Goal: Find specific page/section: Find specific page/section

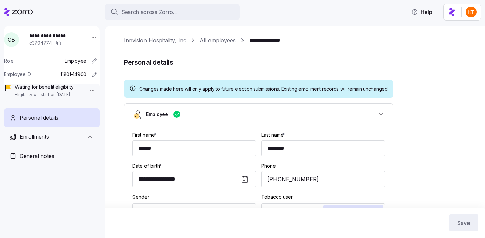
type input "GA"
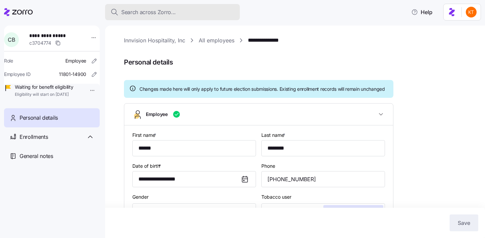
click at [161, 14] on span "Search across Zorro..." at bounding box center [148, 12] width 55 height 8
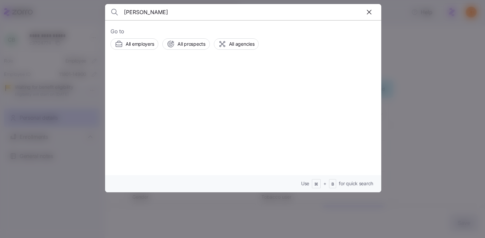
type input "sabrina snorden"
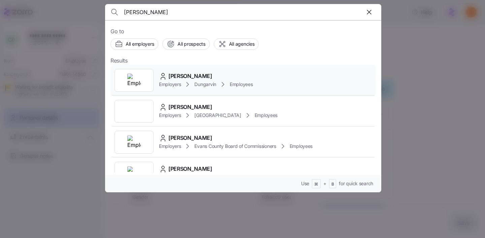
click at [180, 73] on span "Sabrina Snorden" at bounding box center [190, 76] width 44 height 8
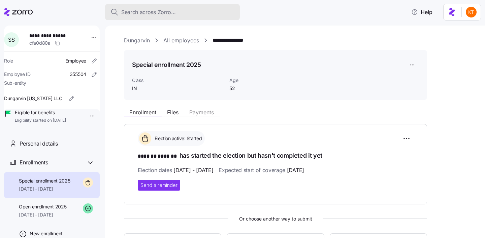
click at [166, 14] on span "Search across Zorro..." at bounding box center [148, 12] width 55 height 8
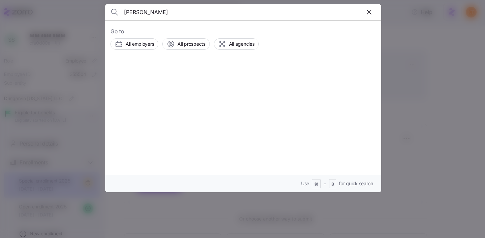
type input "andrea finger"
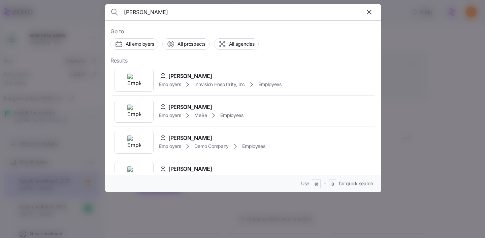
click at [151, 79] on div at bounding box center [133, 80] width 39 height 23
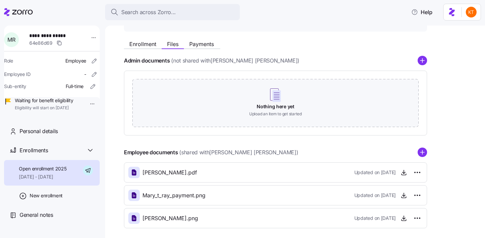
scroll to position [99, 0]
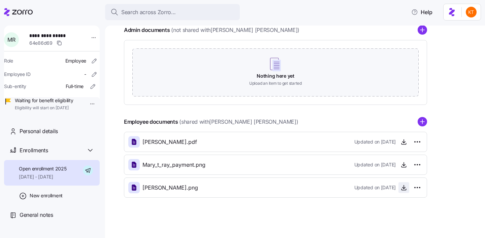
click at [404, 190] on icon "button" at bounding box center [403, 188] width 7 height 7
